Goal: Task Accomplishment & Management: Manage account settings

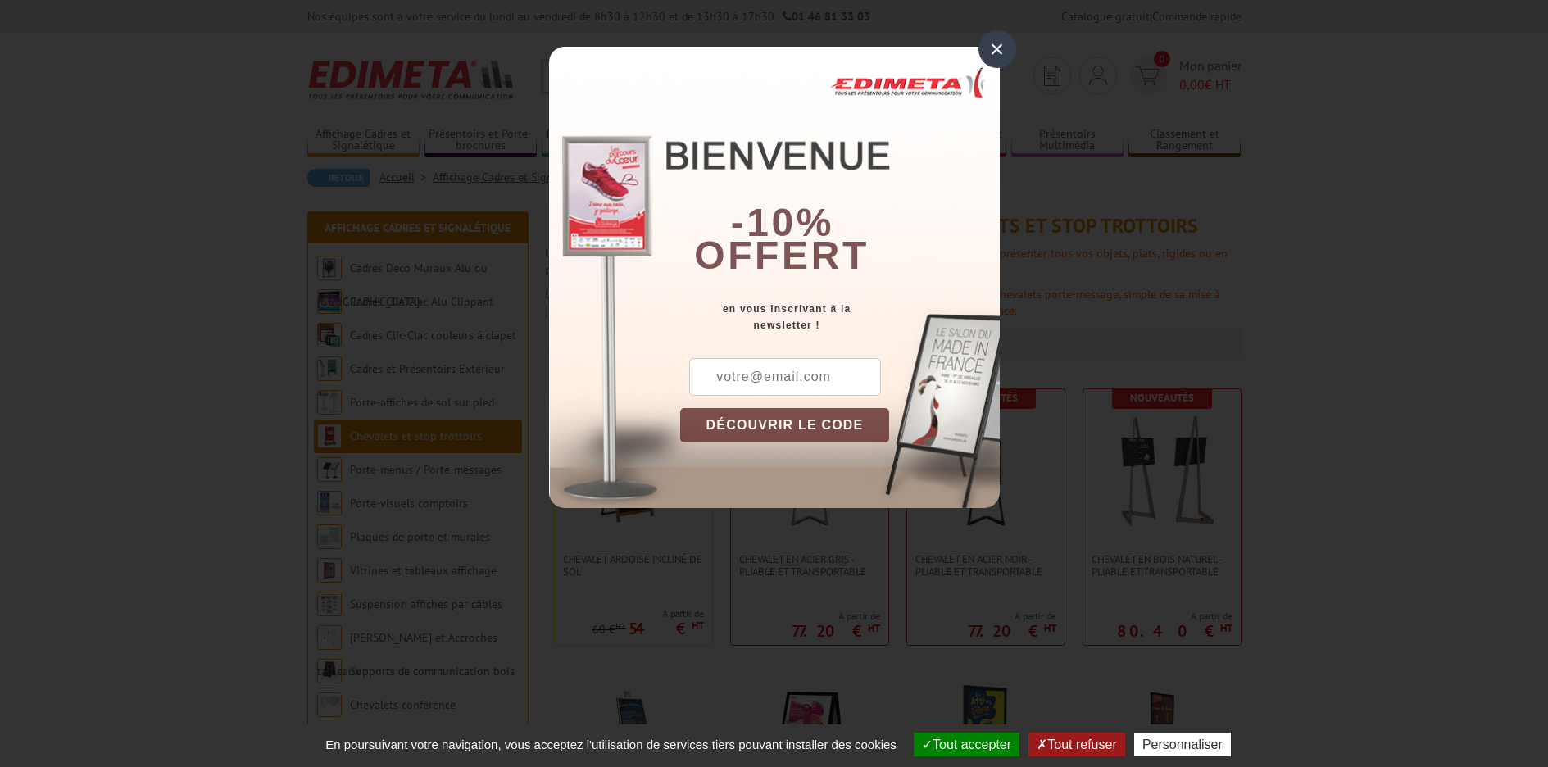
drag, startPoint x: 1008, startPoint y: 38, endPoint x: 1000, endPoint y: 52, distance: 16.2
click at [1004, 45] on div "× -10% offert en vous inscrivant à la newsletter ! DÉCOUVRIR LE CODE Copier le …" at bounding box center [774, 266] width 1548 height 533
click at [1000, 52] on div "×" at bounding box center [997, 49] width 38 height 38
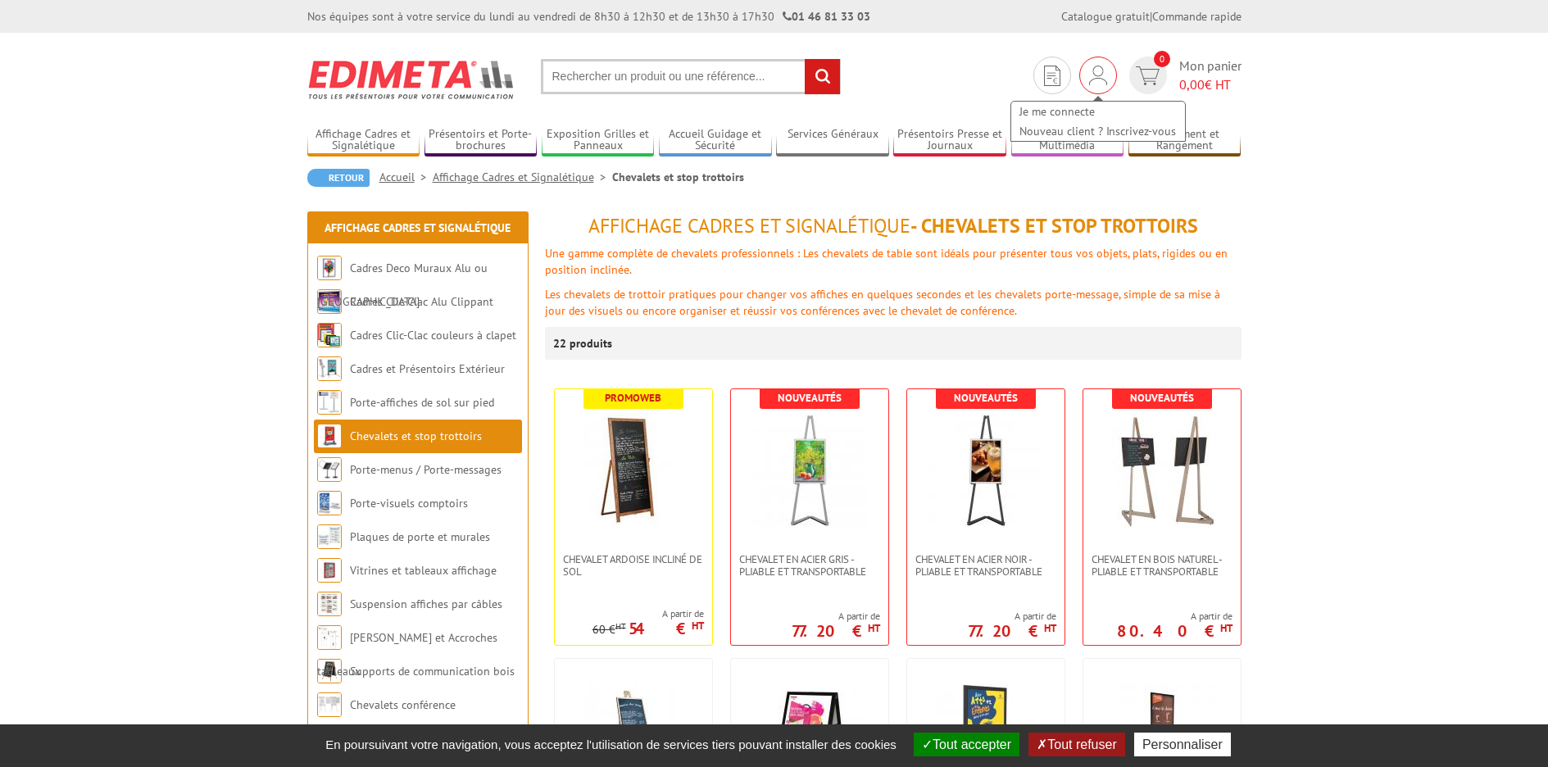
click at [1084, 69] on div "Je me connecte Nouveau client ? Inscrivez-vous" at bounding box center [1098, 76] width 38 height 38
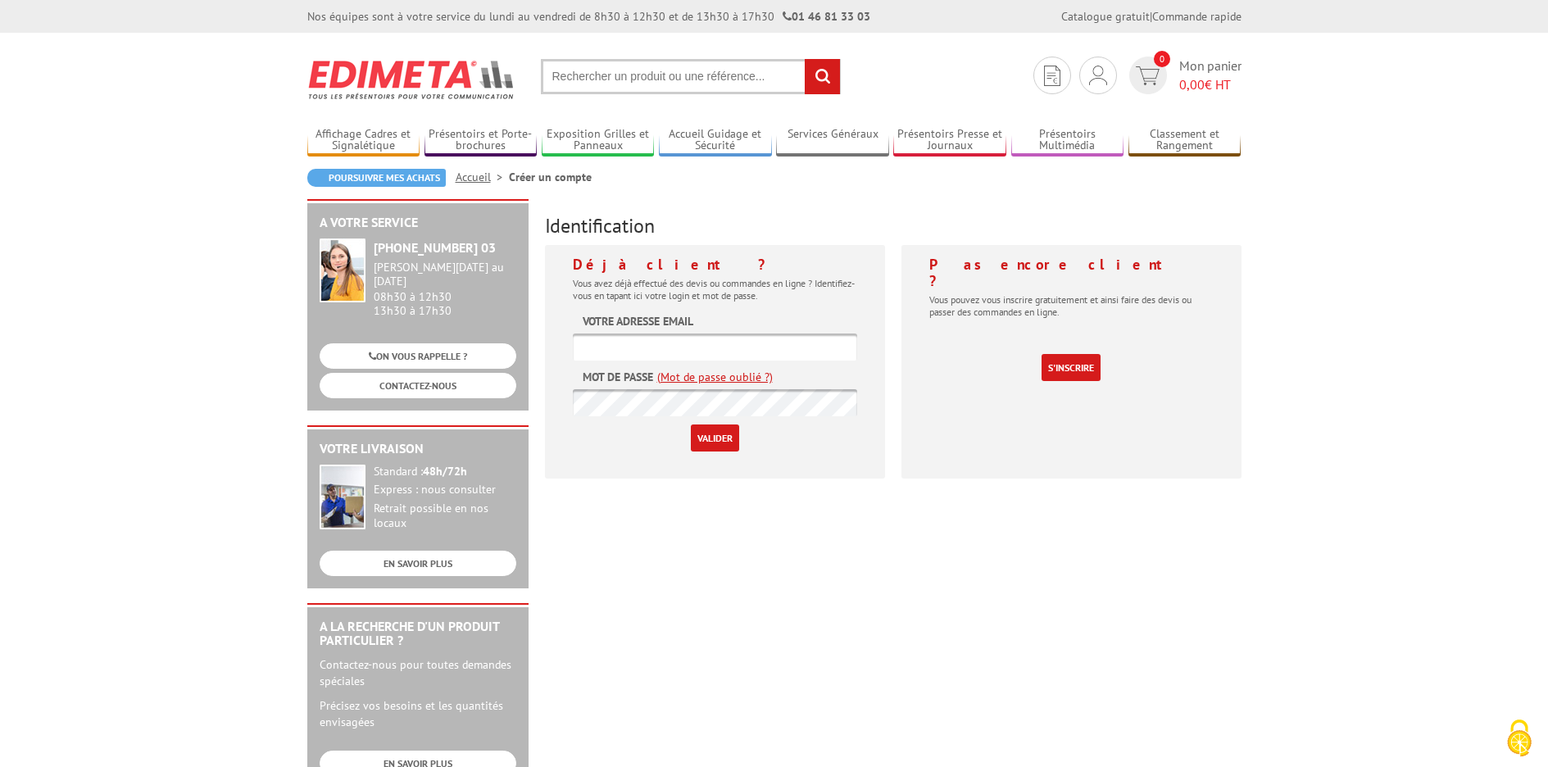
type input "[EMAIL_ADDRESS][DOMAIN_NAME]"
click at [719, 432] on input "Valider" at bounding box center [715, 437] width 48 height 27
